Goal: Navigation & Orientation: Find specific page/section

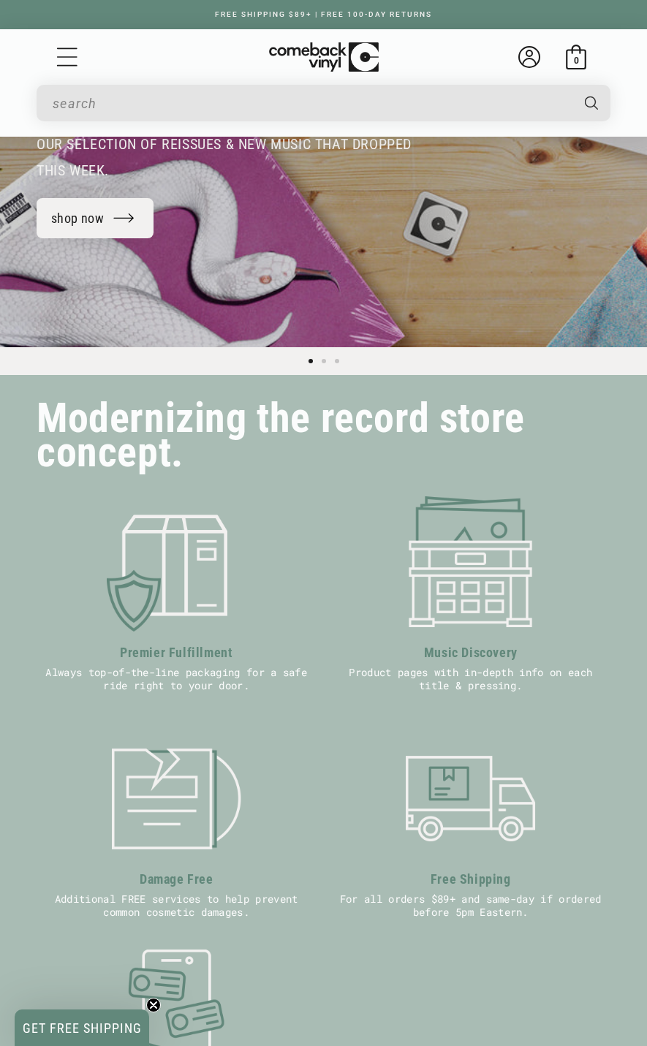
scroll to position [219, 0]
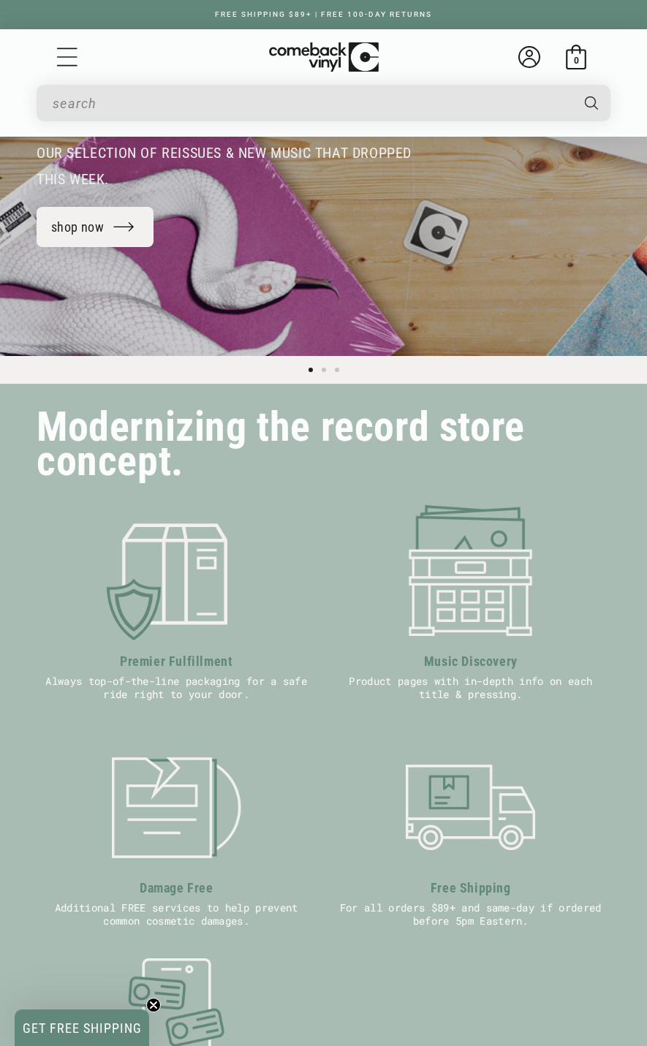
click at [106, 97] on input "When autocomplete results are available use up and down arrows to review and en…" at bounding box center [312, 103] width 518 height 30
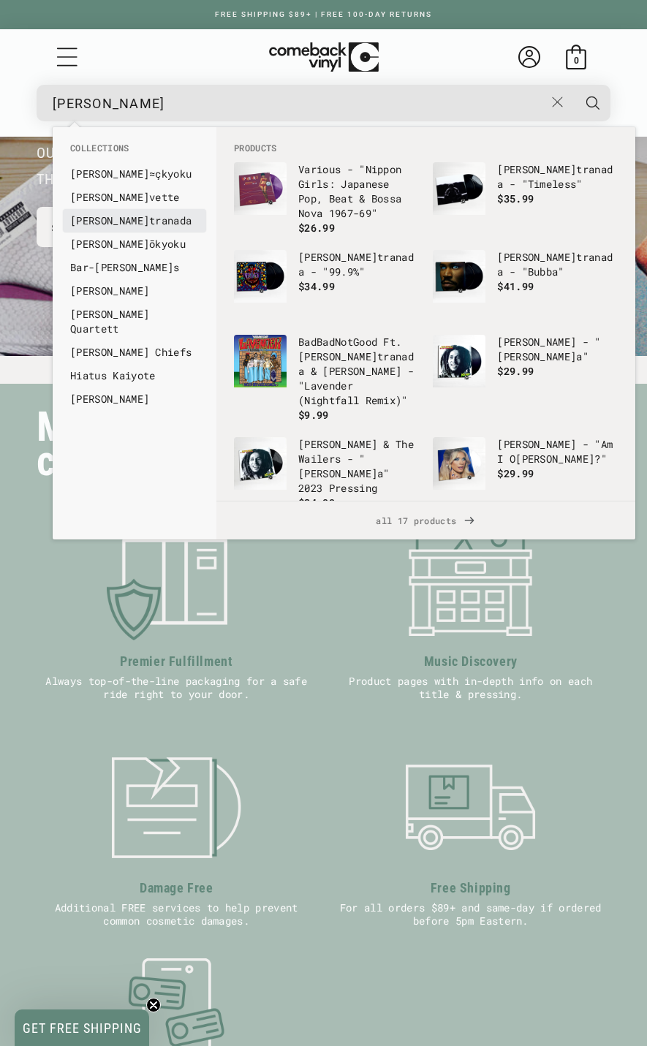
type input "kay"
click at [132, 230] on li "Kay tranada" at bounding box center [134, 220] width 143 height 23
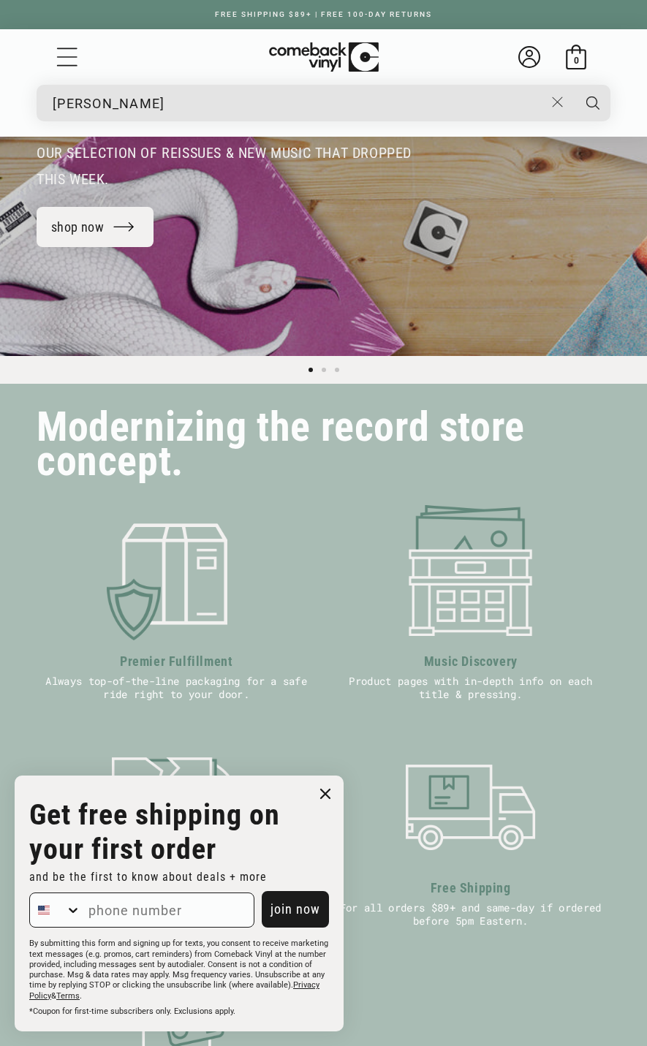
drag, startPoint x: 328, startPoint y: 789, endPoint x: 350, endPoint y: 787, distance: 22.8
click at [328, 790] on icon "Close dialog" at bounding box center [325, 794] width 9 height 9
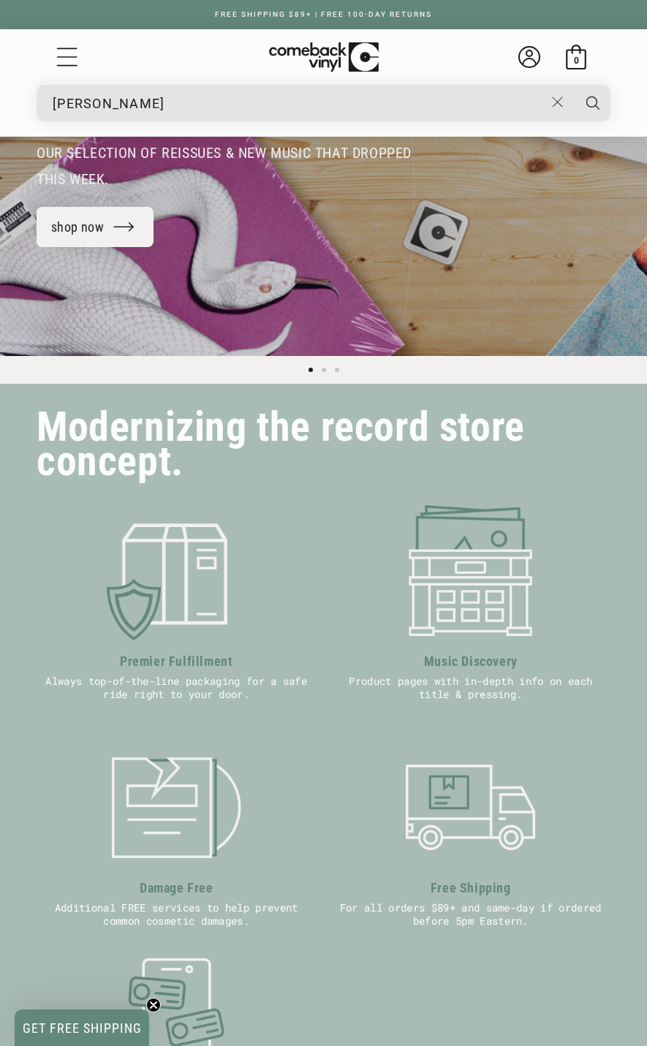
click at [136, 115] on input "kay" at bounding box center [298, 103] width 491 height 30
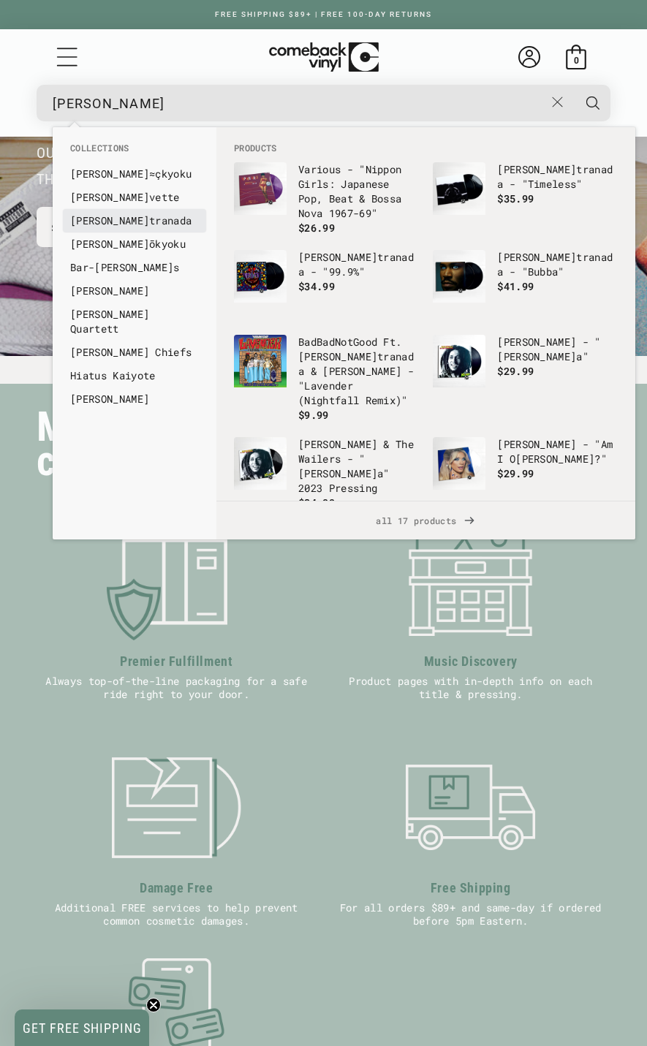
click at [126, 217] on link "Kay tranada" at bounding box center [134, 220] width 129 height 15
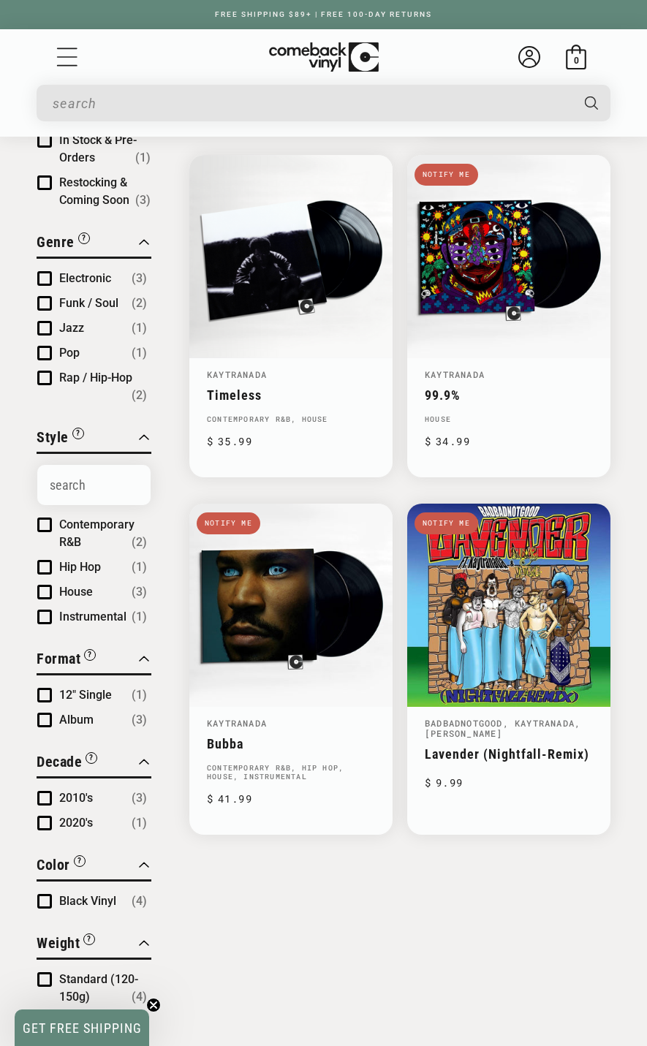
scroll to position [146, 0]
